Goal: Communication & Community: Share content

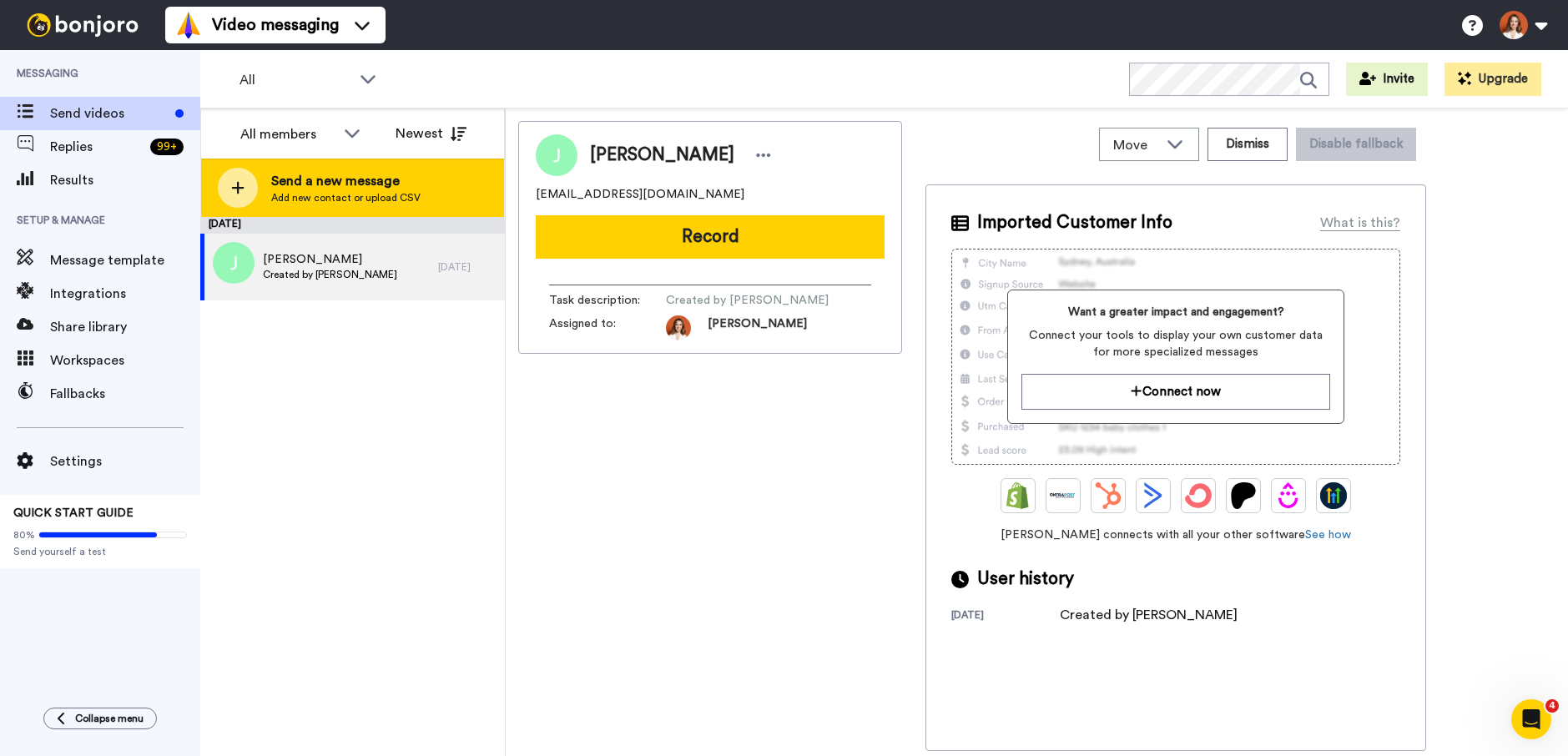
click at [332, 193] on span "Add new contact or upload CSV" at bounding box center [346, 198] width 150 height 14
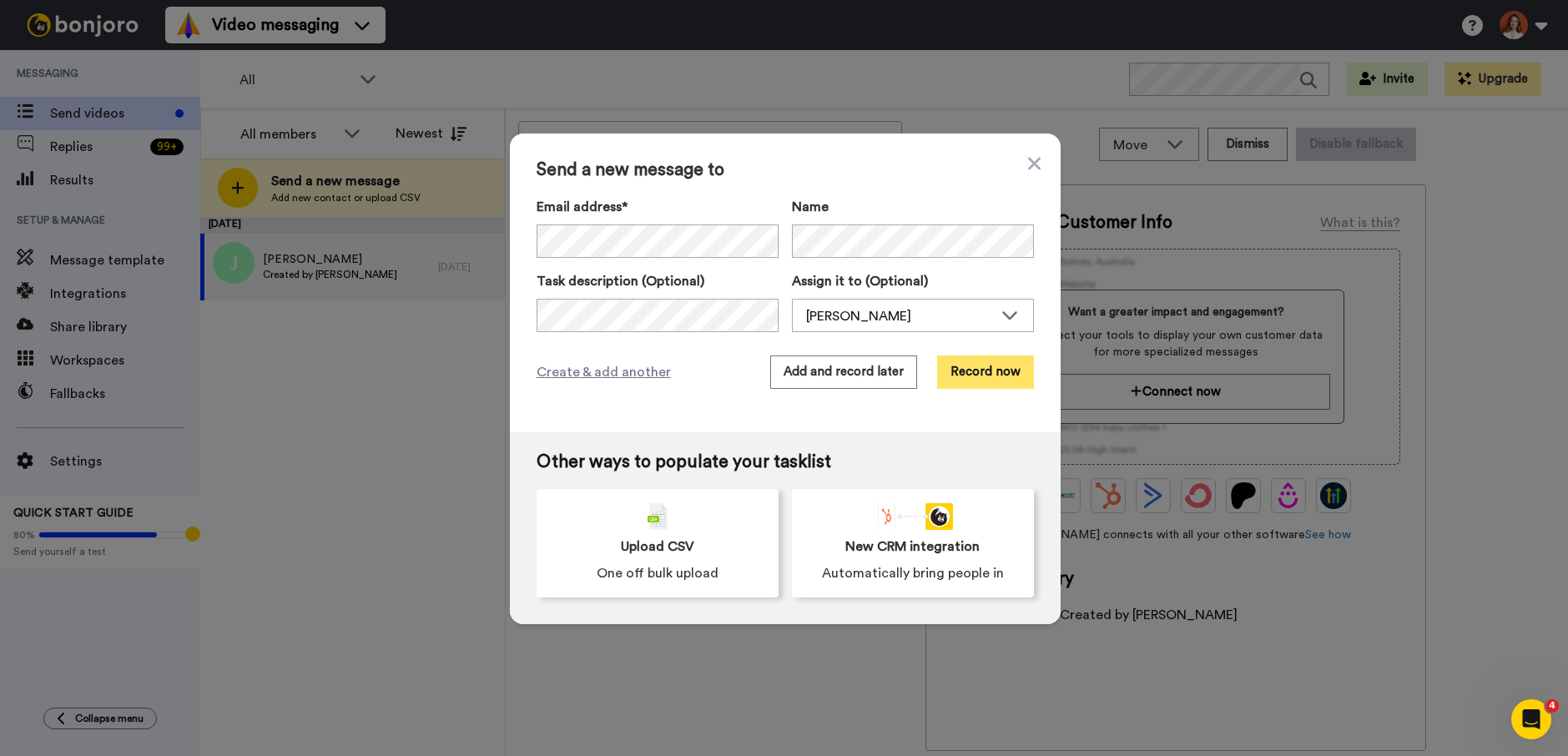
click at [977, 370] on button "Record now" at bounding box center [985, 372] width 97 height 34
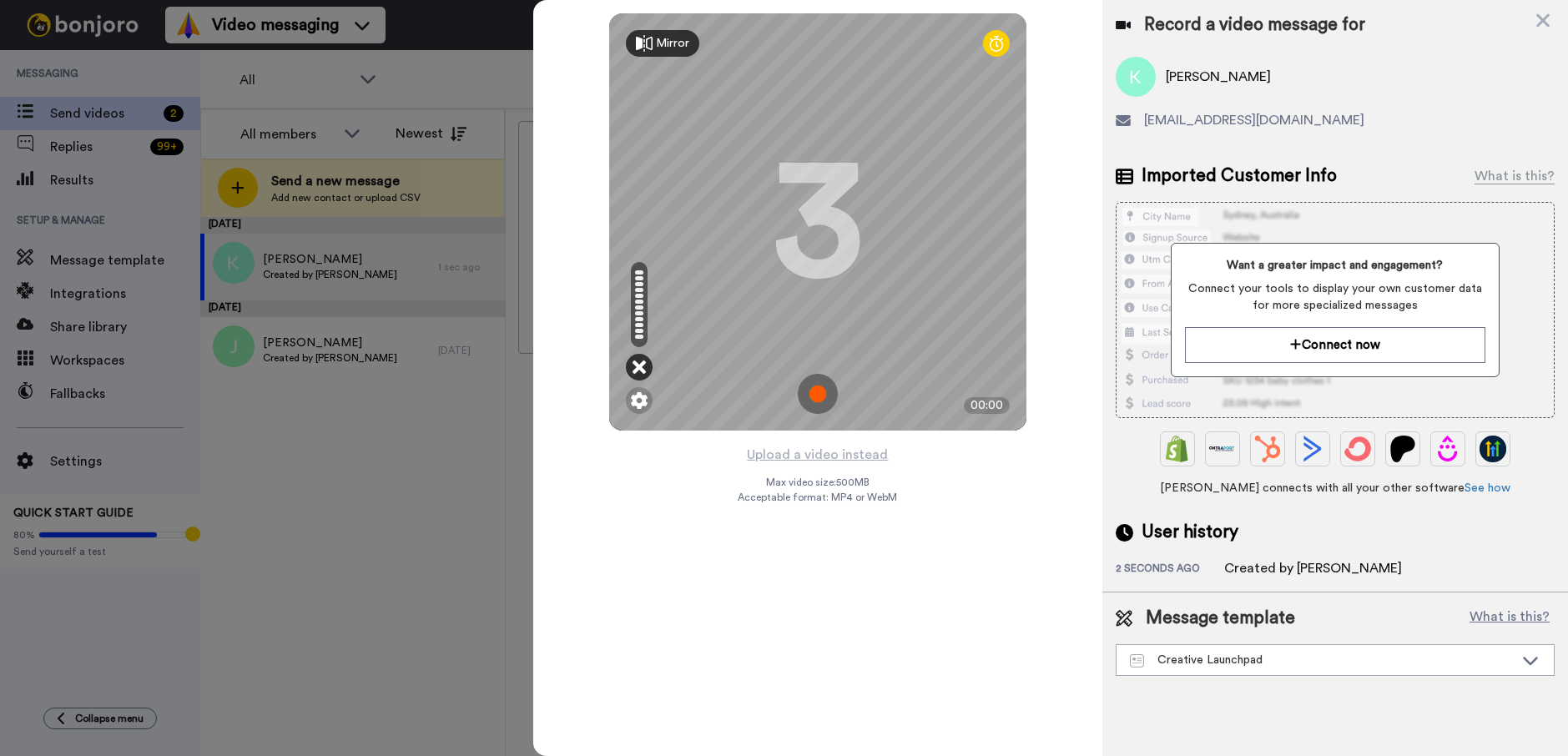
click at [645, 366] on icon at bounding box center [640, 366] width 14 height 16
click at [638, 365] on icon at bounding box center [640, 366] width 14 height 16
click at [645, 395] on img at bounding box center [639, 400] width 16 height 16
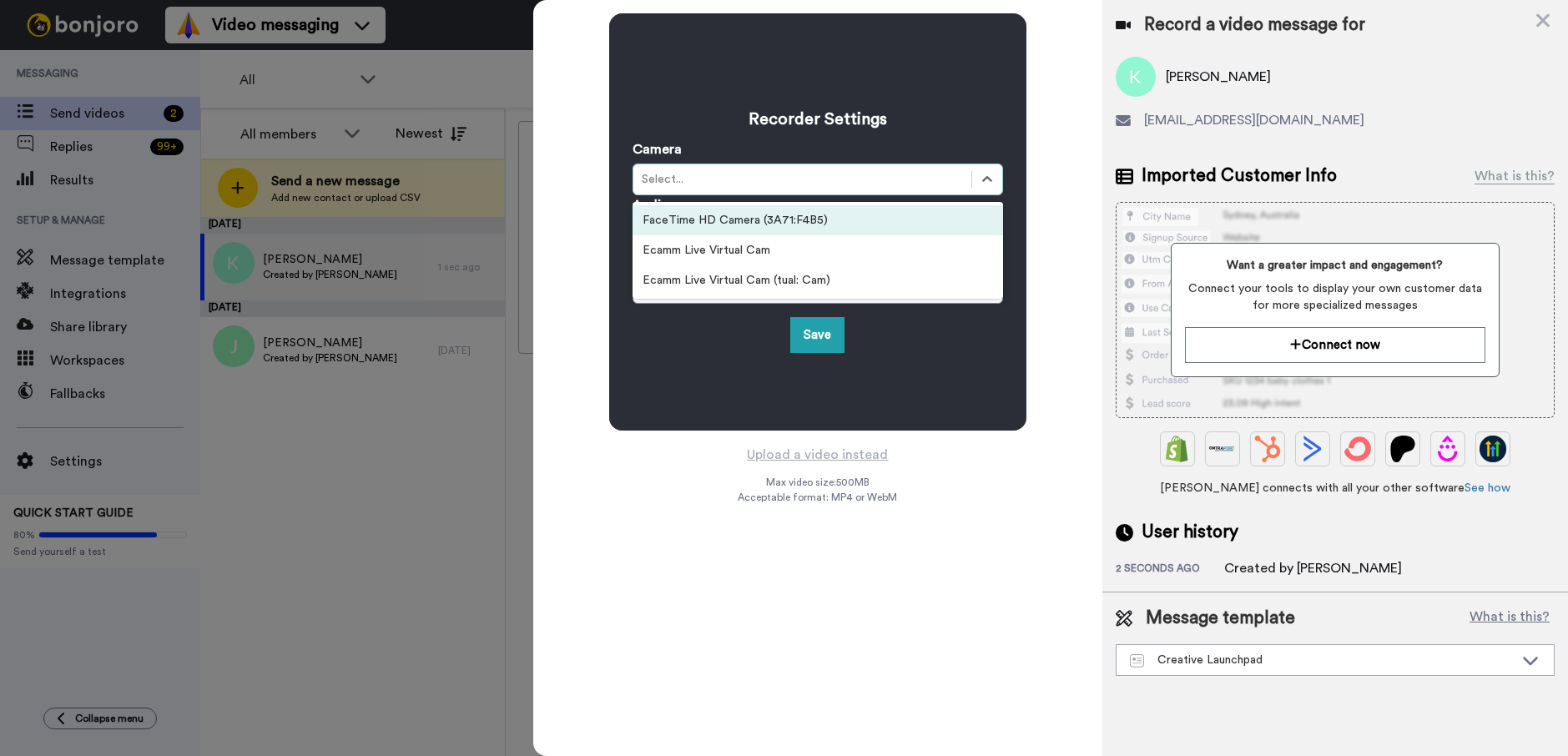
click at [703, 177] on div "Select..." at bounding box center [802, 179] width 322 height 16
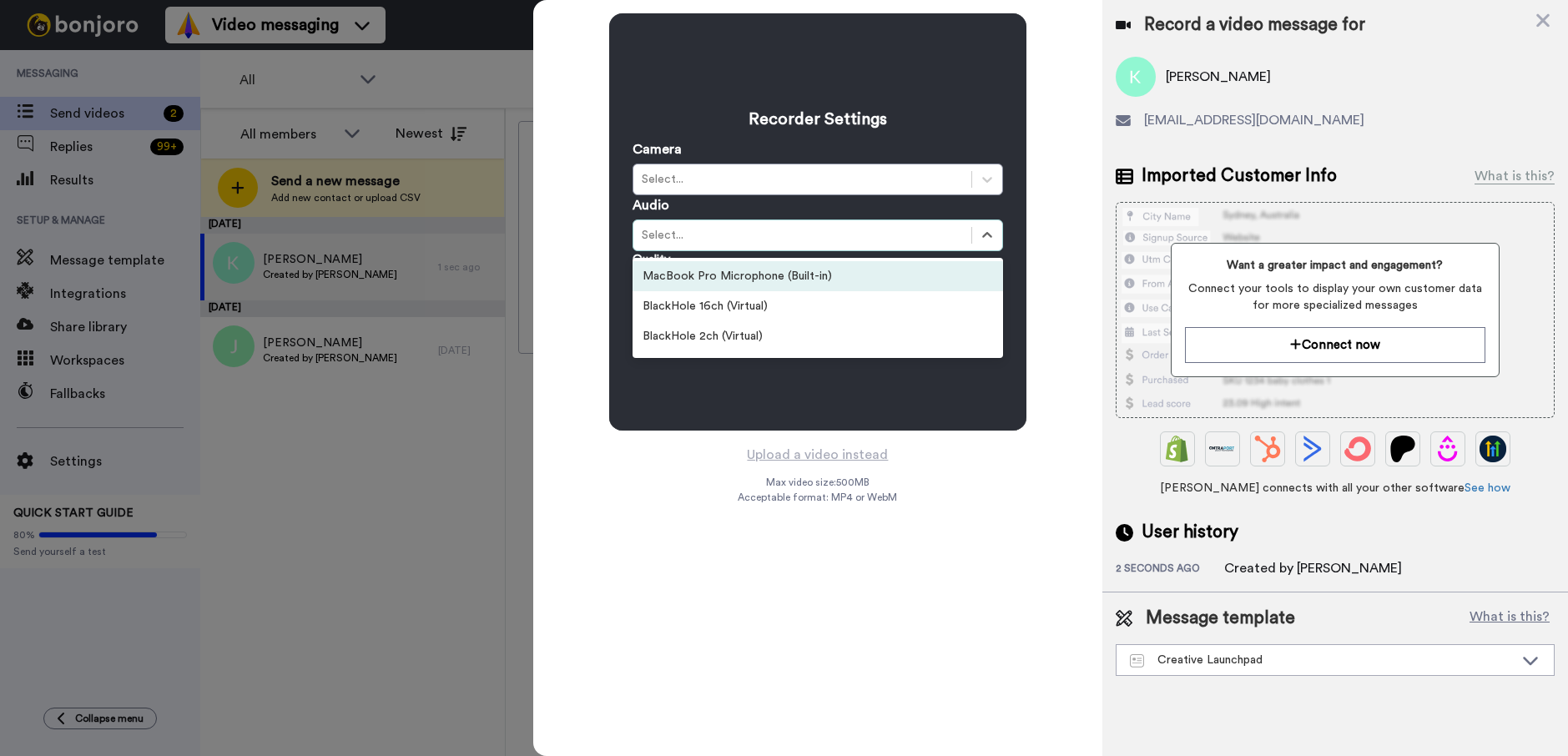
click at [727, 229] on div "Select..." at bounding box center [802, 235] width 322 height 16
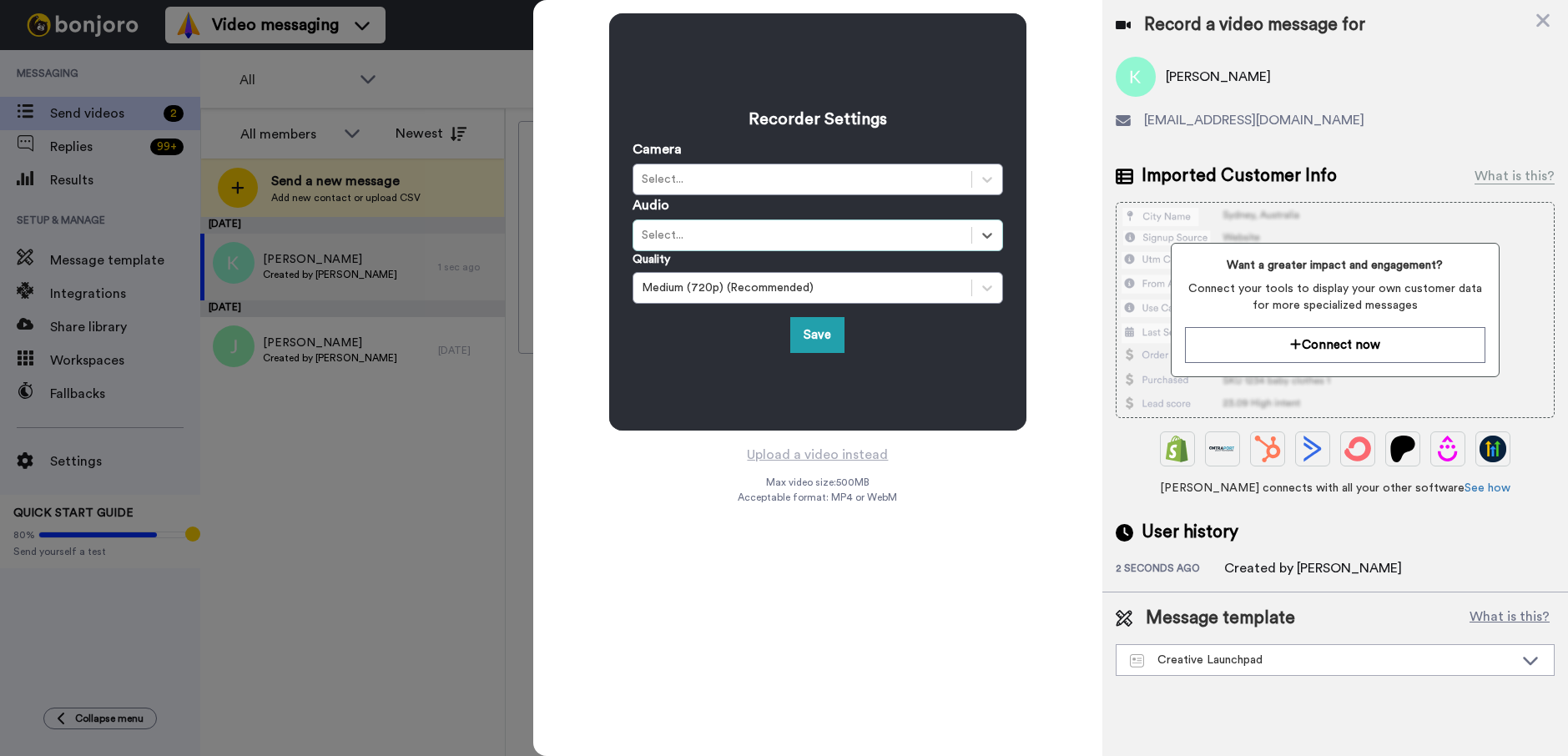
click at [727, 229] on div "Select..." at bounding box center [802, 235] width 322 height 16
click at [738, 225] on div "Select..." at bounding box center [803, 235] width 338 height 20
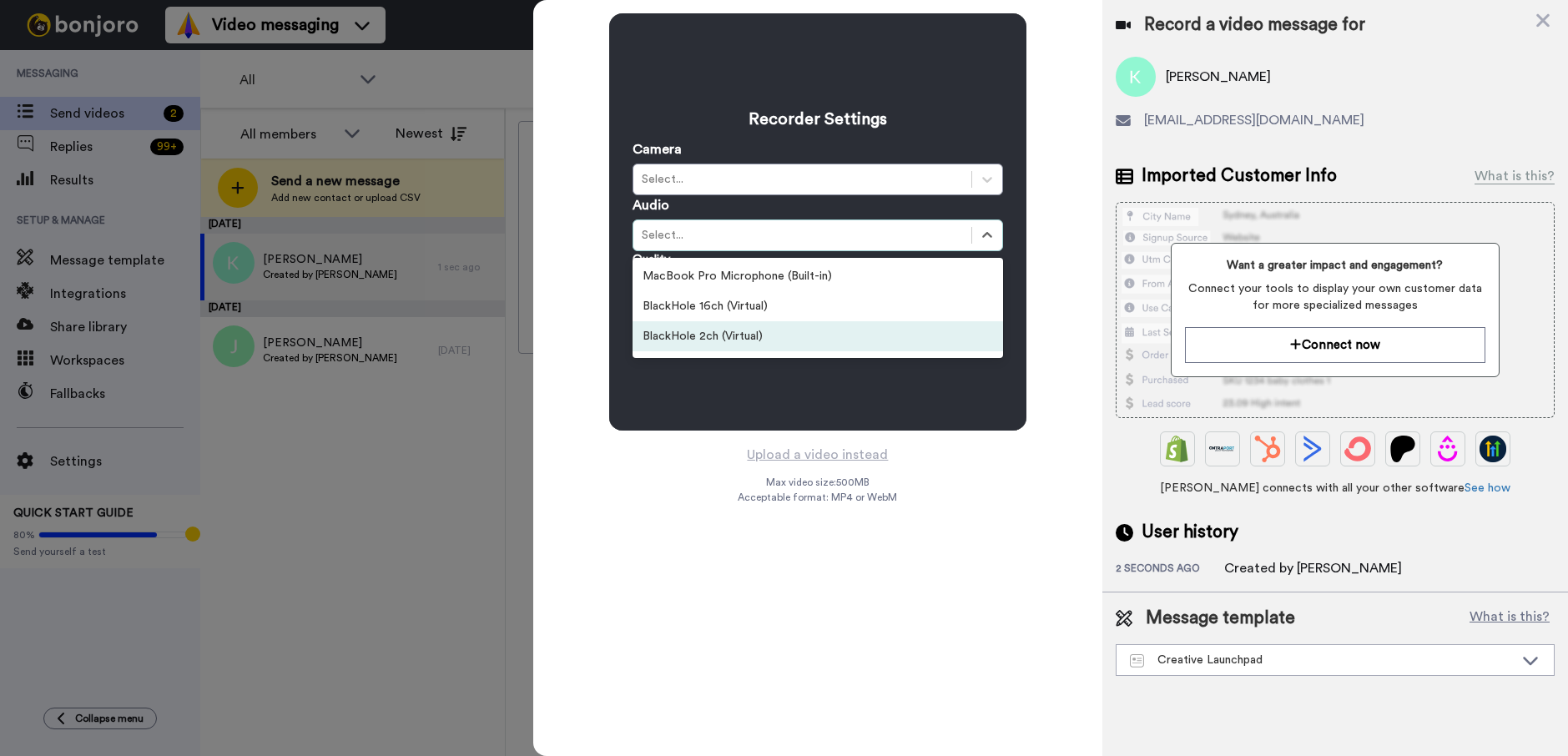
click at [686, 410] on div "Recorder Settings Camera Select... Audio option BlackHole 2ch (Virtual) focused…" at bounding box center [818, 222] width 417 height 417
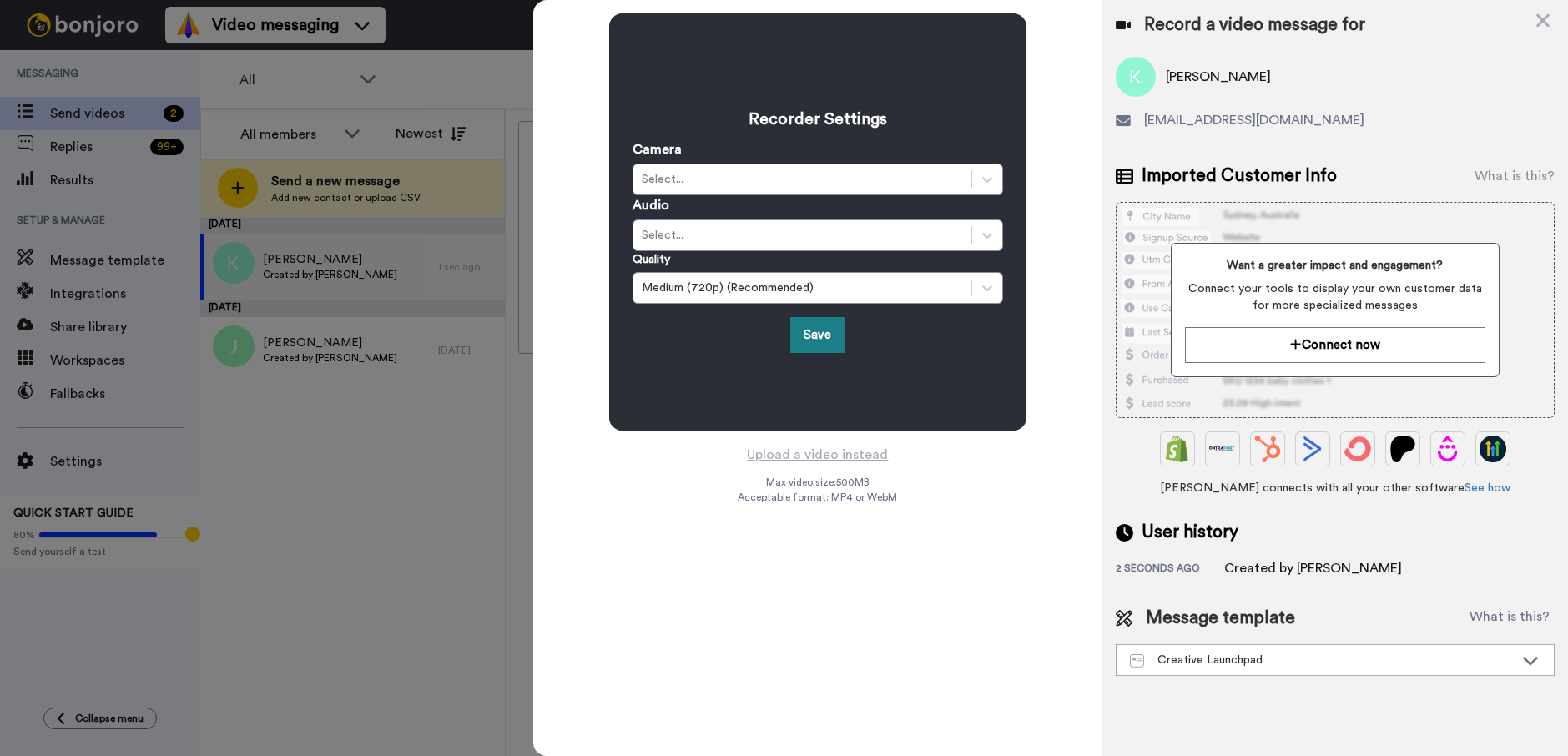
click at [806, 338] on button "Save" at bounding box center [817, 334] width 54 height 36
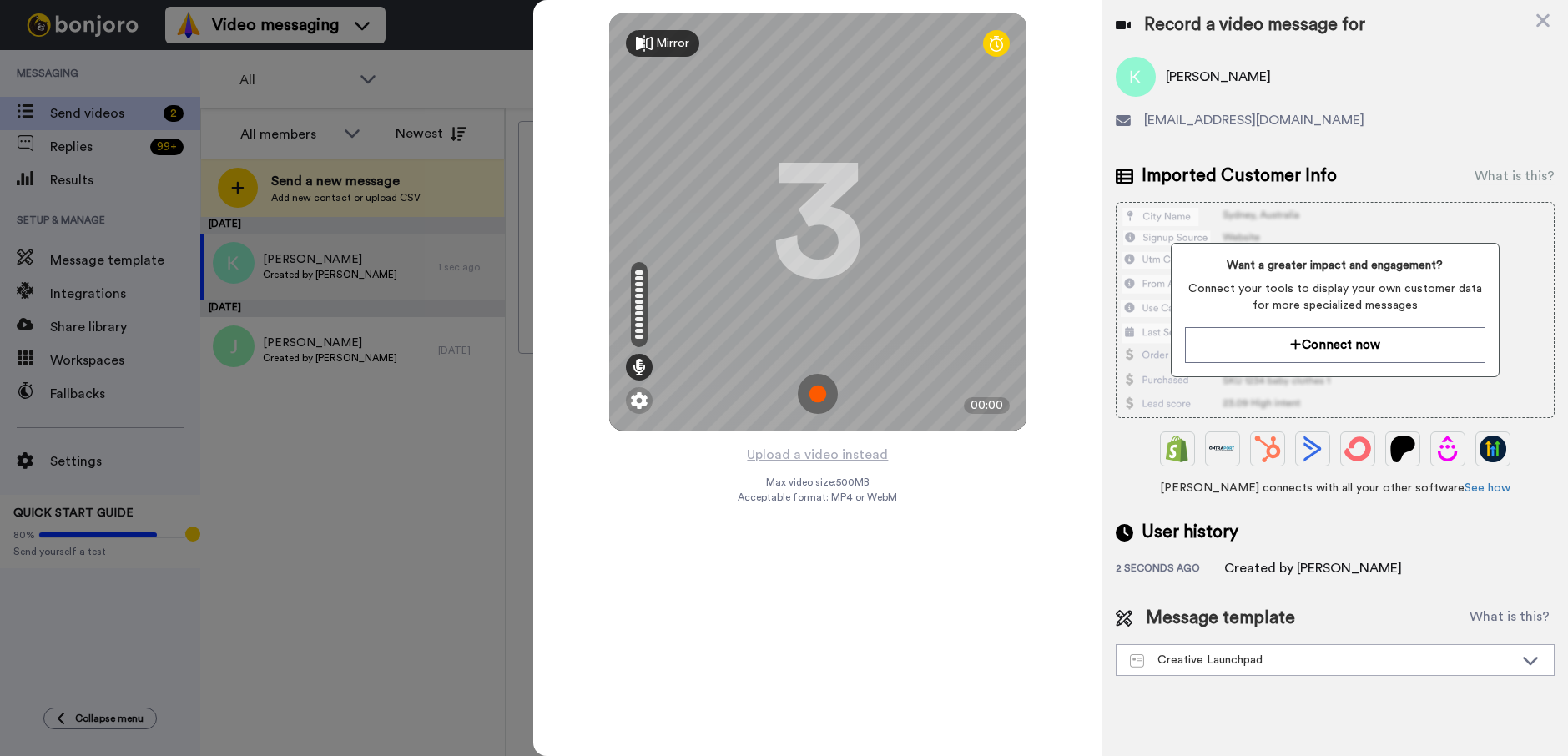
click at [816, 391] on img at bounding box center [817, 393] width 40 height 40
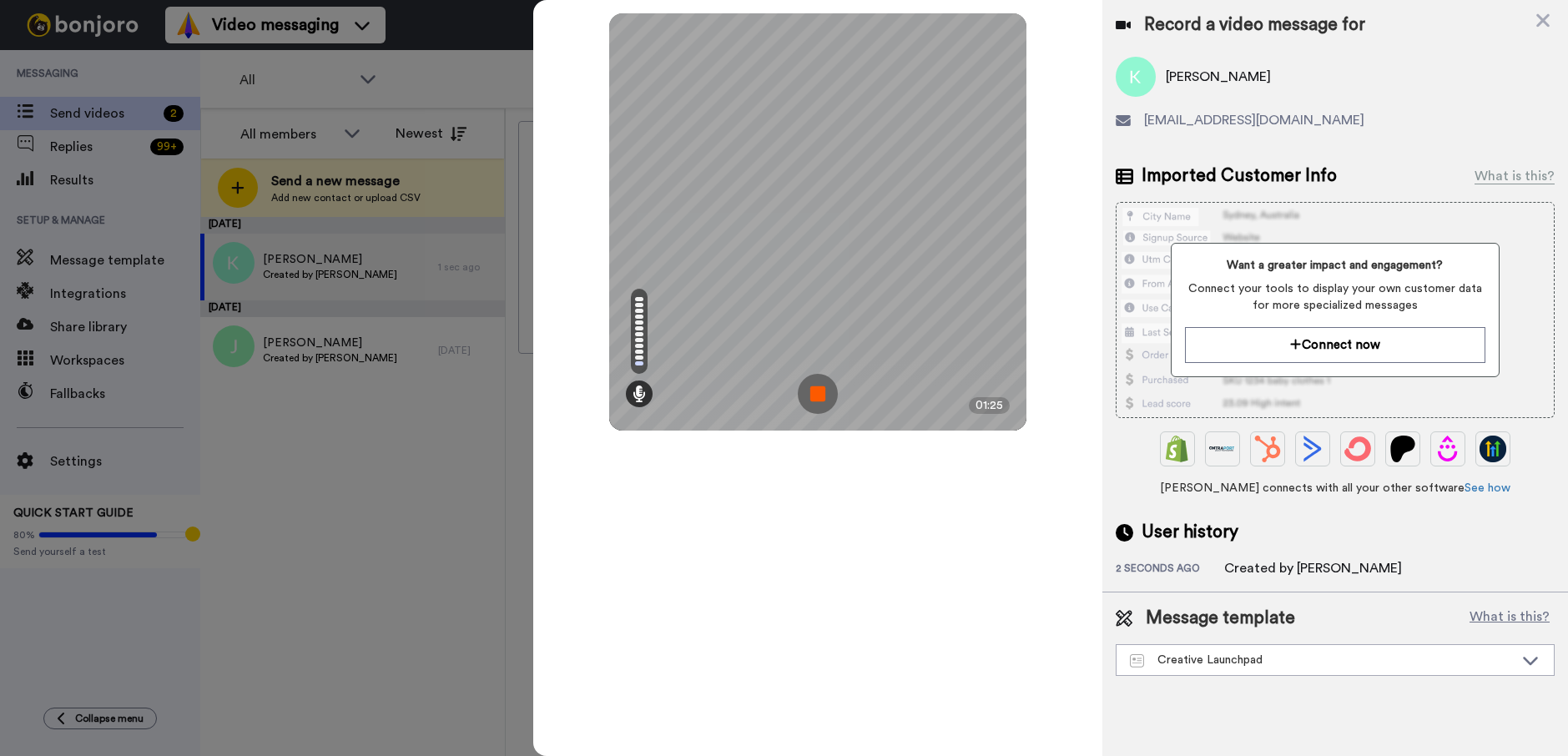
click at [819, 397] on img at bounding box center [817, 393] width 40 height 40
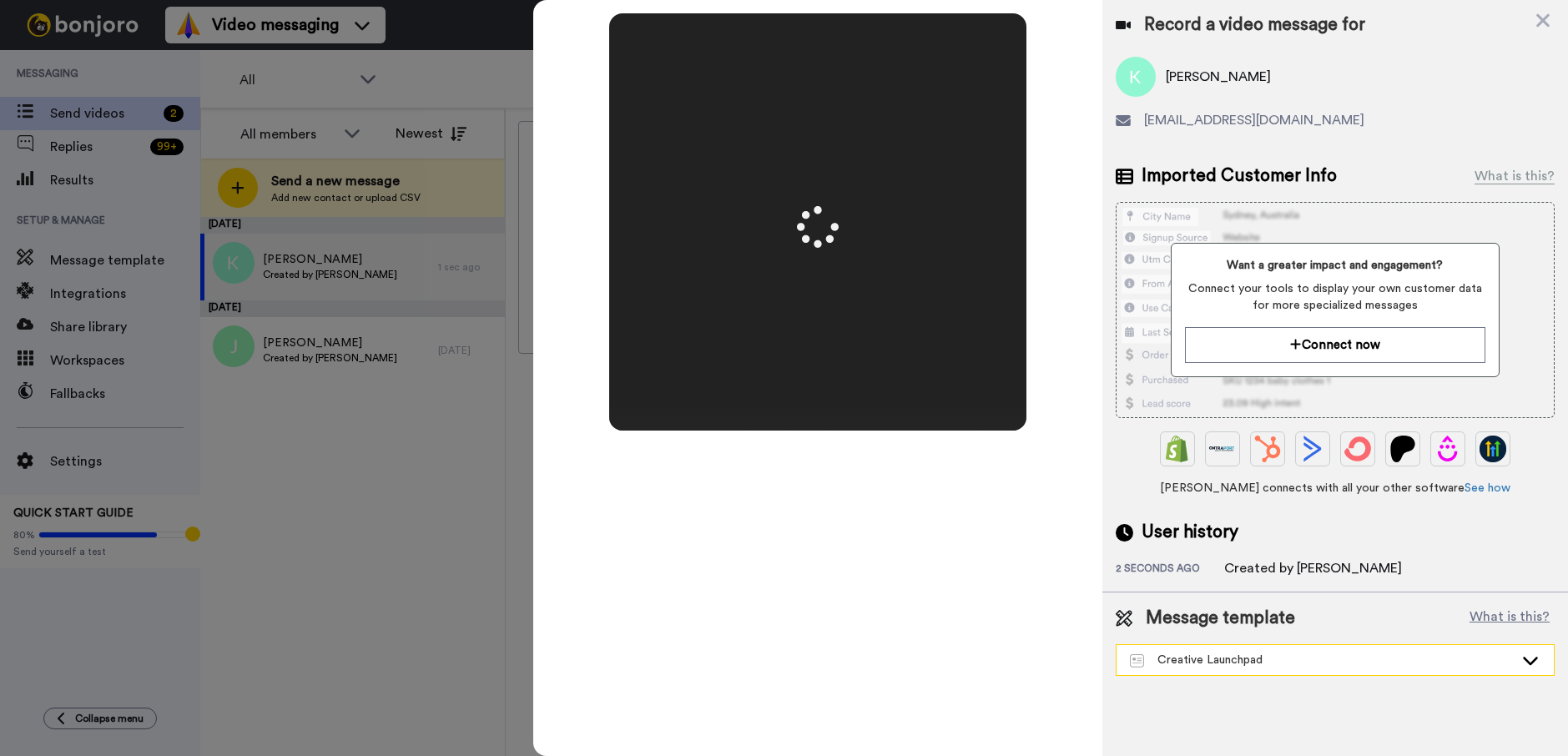
click at [1390, 670] on div "Creative Launchpad" at bounding box center [1335, 659] width 438 height 30
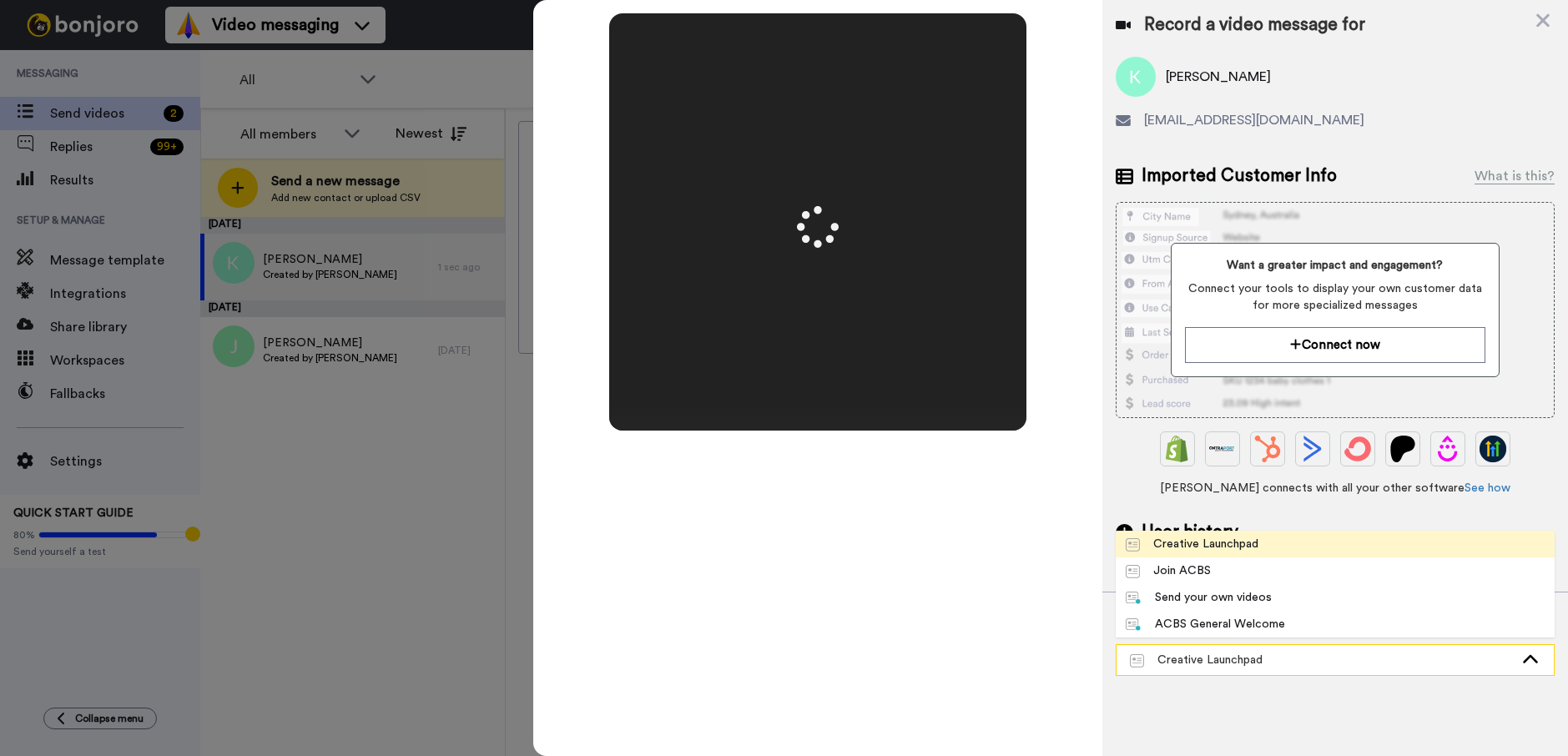
click at [1390, 669] on div "Creative Launchpad" at bounding box center [1335, 659] width 438 height 30
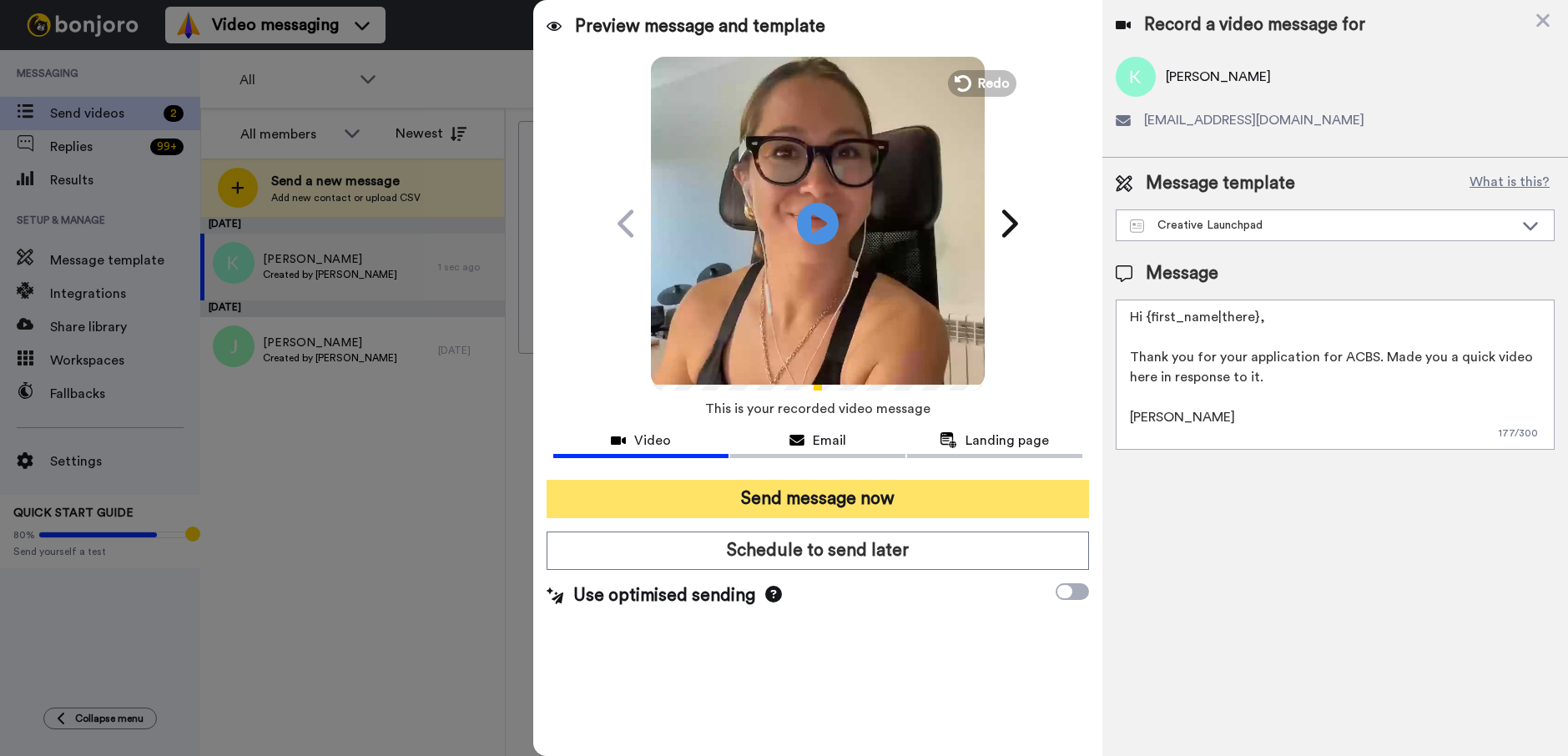
click at [837, 498] on button "Send message now" at bounding box center [817, 499] width 542 height 39
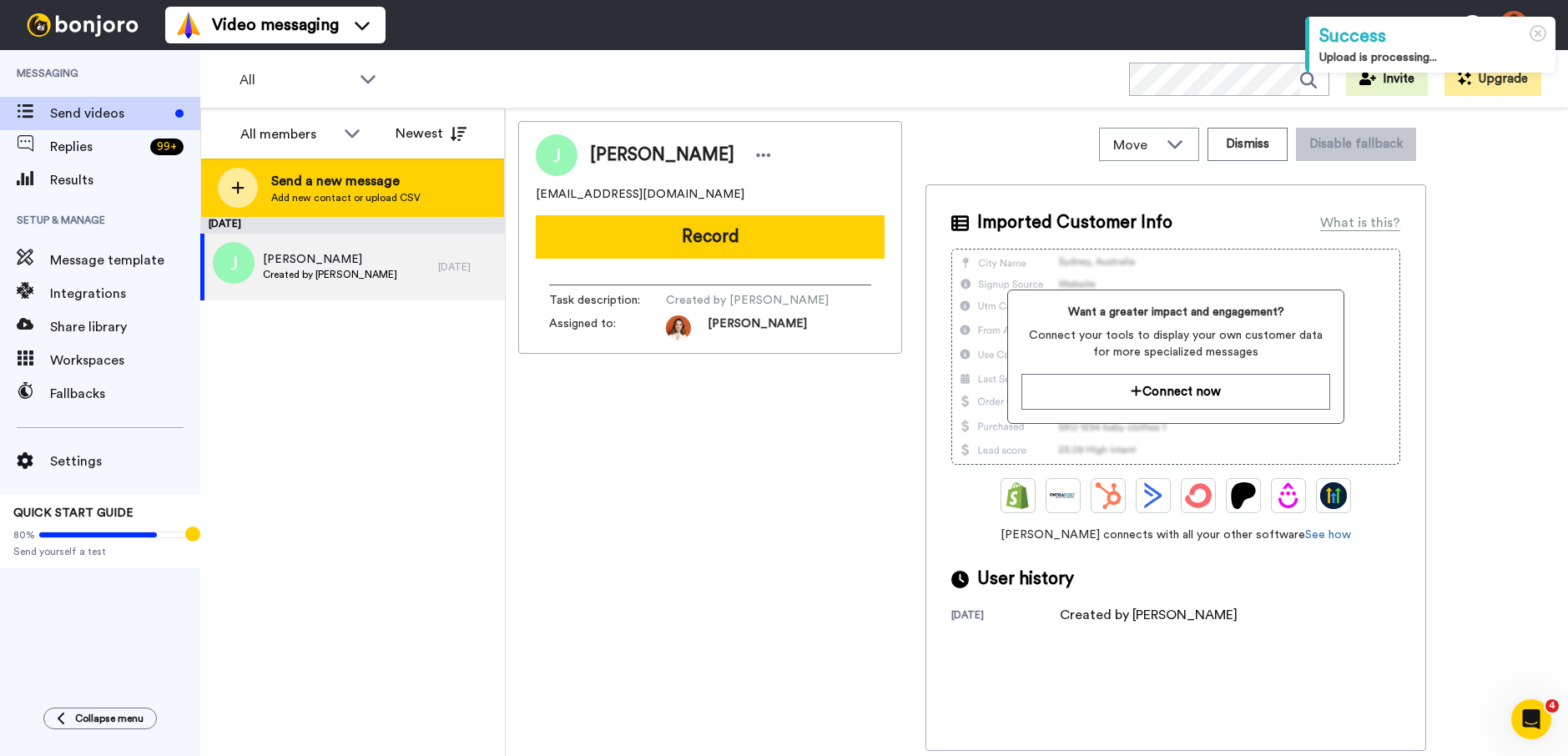
click at [339, 175] on span "Send a new message" at bounding box center [346, 181] width 150 height 20
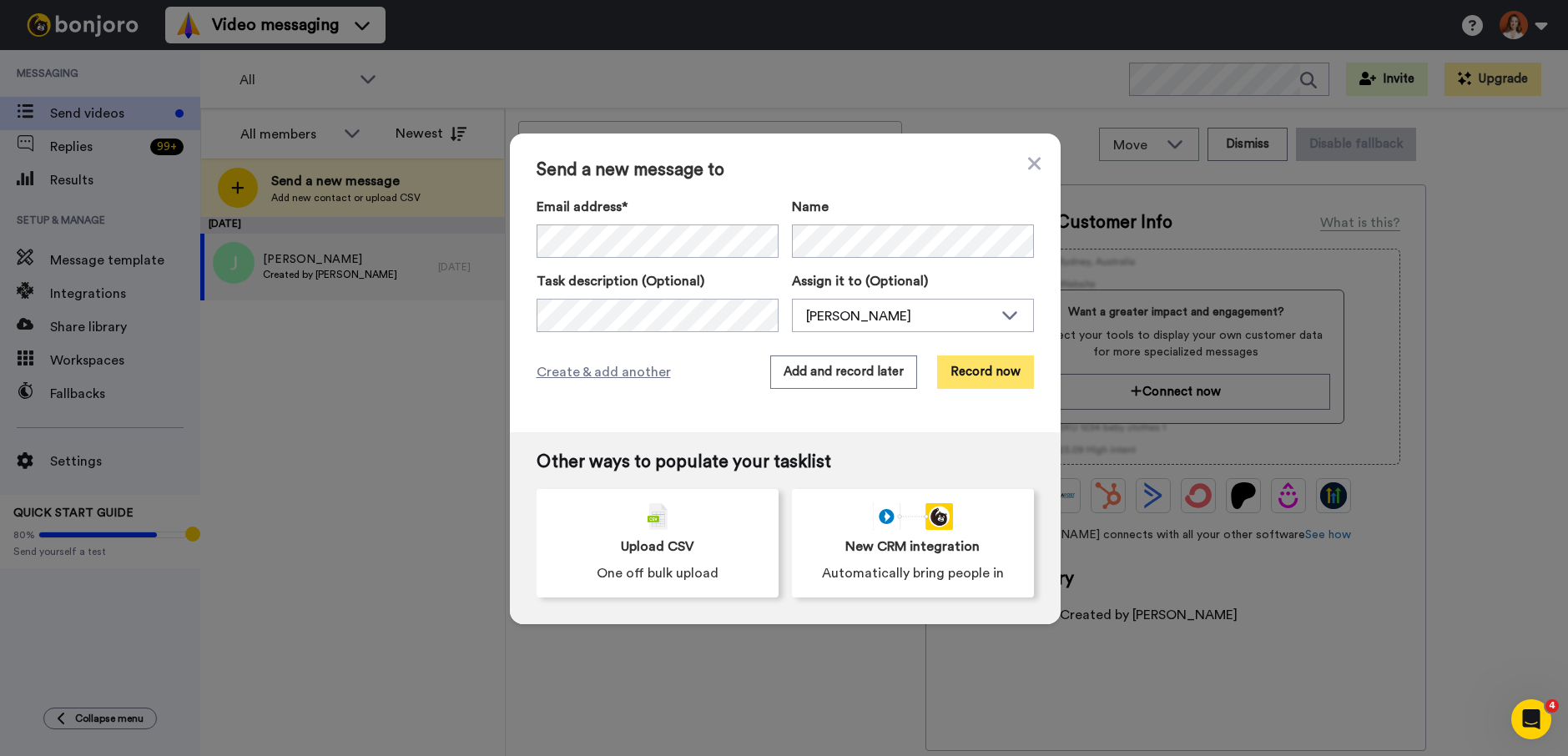
click at [986, 363] on button "Record now" at bounding box center [985, 372] width 97 height 34
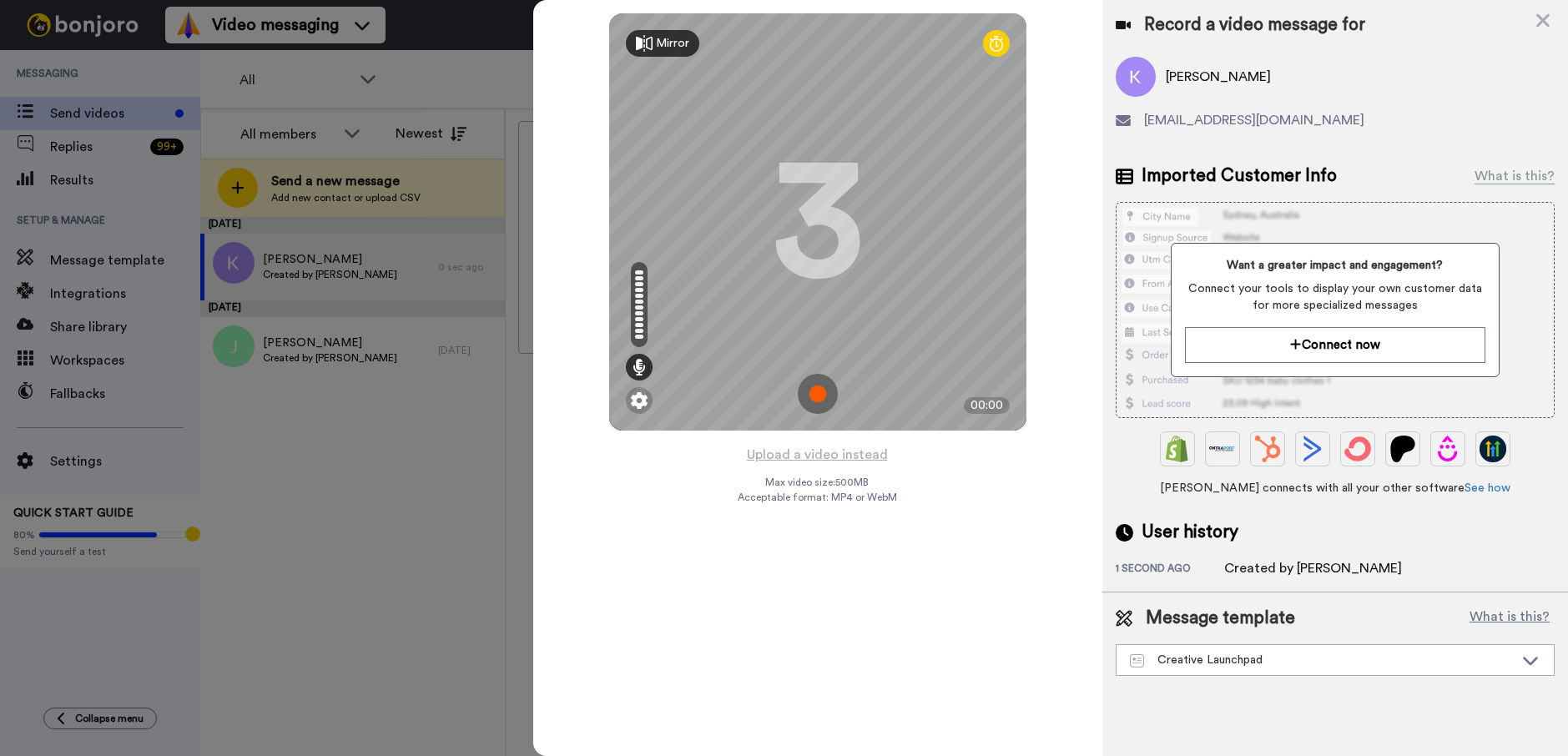
click at [819, 401] on img at bounding box center [817, 393] width 40 height 40
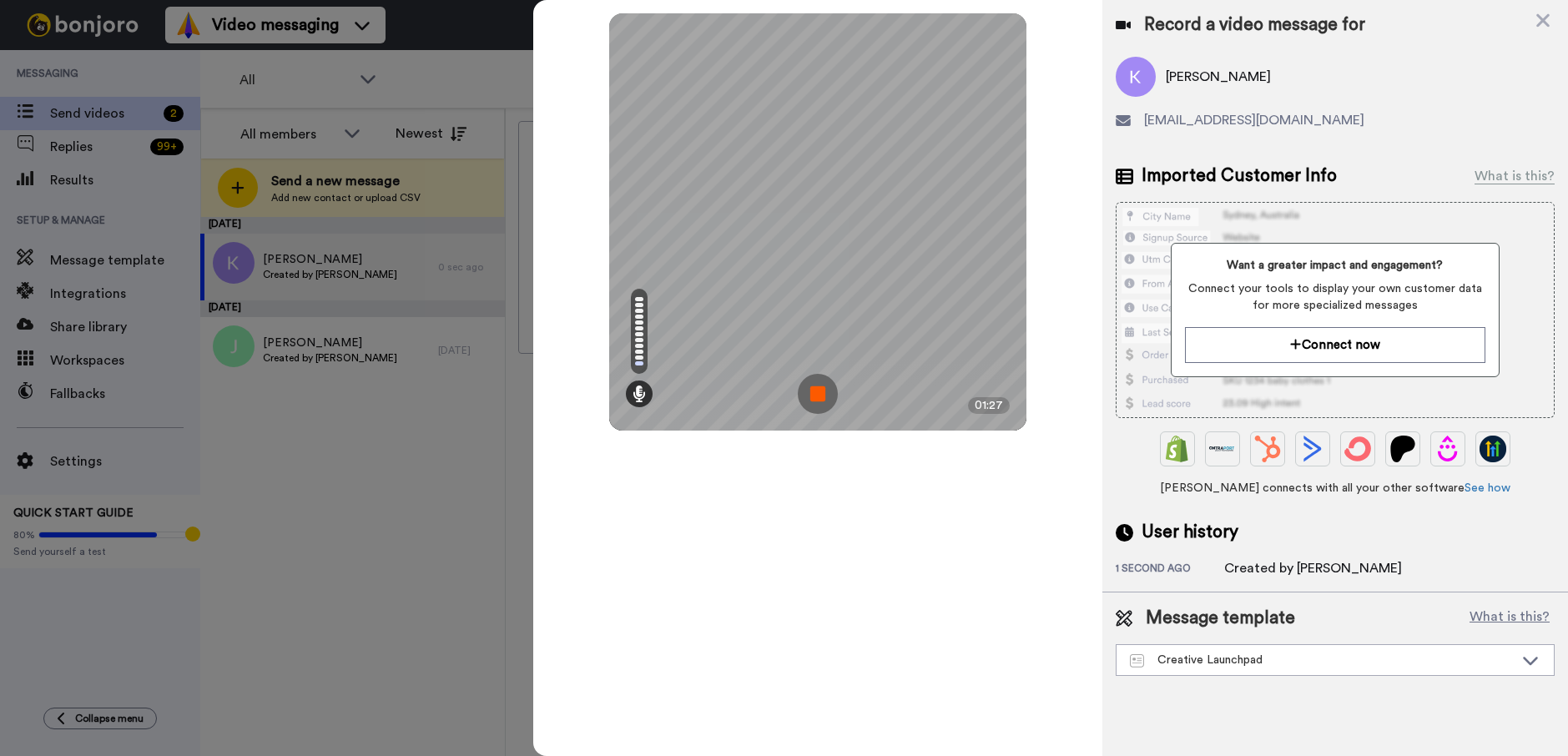
click at [816, 395] on img at bounding box center [817, 393] width 40 height 40
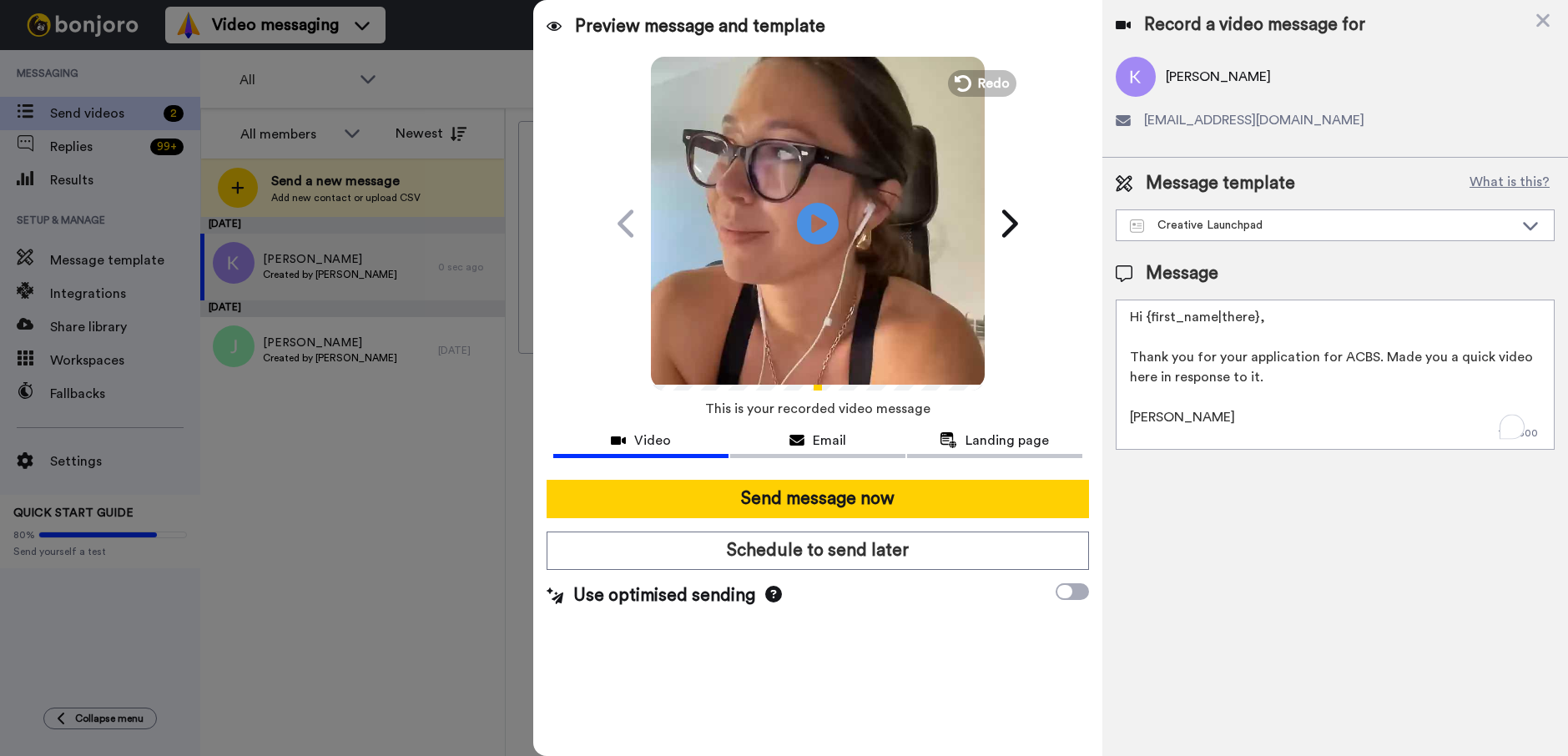
drag, startPoint x: 1378, startPoint y: 358, endPoint x: 1130, endPoint y: 358, distance: 248.0
click at [1130, 358] on textarea "Hi {first_name|there}, Thank you for your application for ACBS. Made you a quic…" at bounding box center [1335, 374] width 439 height 150
click at [1422, 351] on textarea "Hi {first_name|there}, Made you a quick video here in response to it. [PERSON_N…" at bounding box center [1335, 374] width 439 height 150
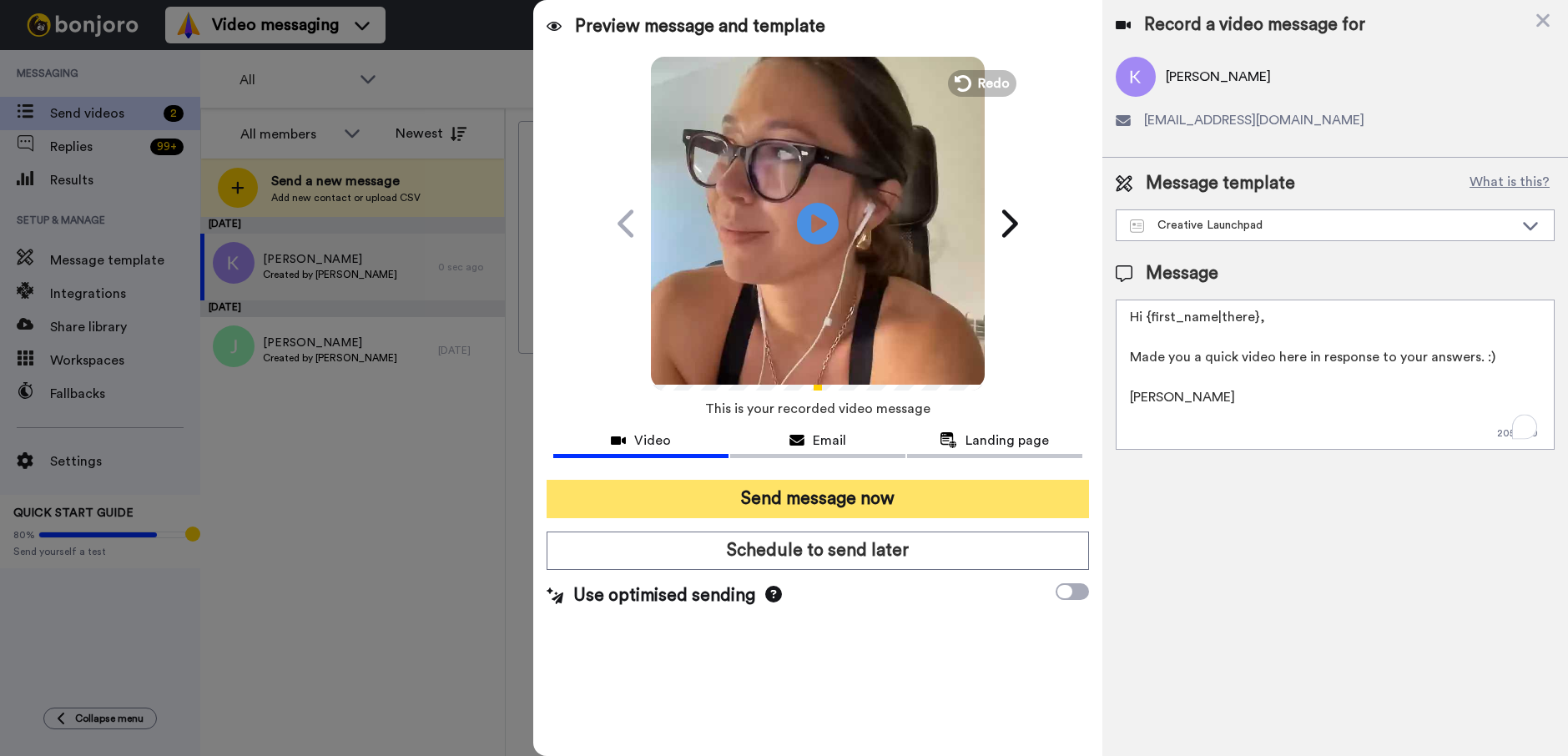
type textarea "Hi {first_name|there}, Made you a quick video here in response to your answers.…"
click at [923, 504] on button "Send message now" at bounding box center [817, 499] width 542 height 39
